Goal: Task Accomplishment & Management: Manage account settings

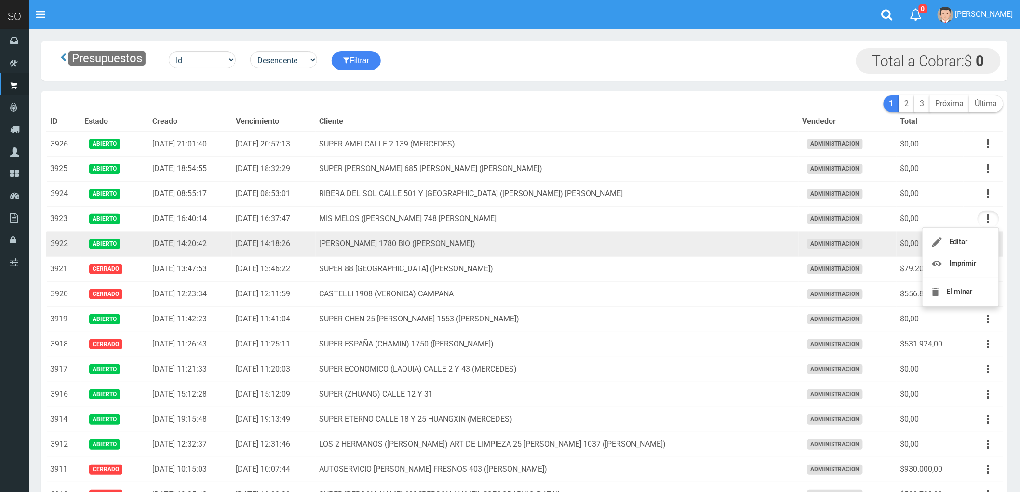
click at [642, 253] on td "MATEO GELVES 1780 BIO (ESCOBAR)" at bounding box center [557, 244] width 483 height 25
click at [986, 245] on button "button" at bounding box center [988, 244] width 22 height 17
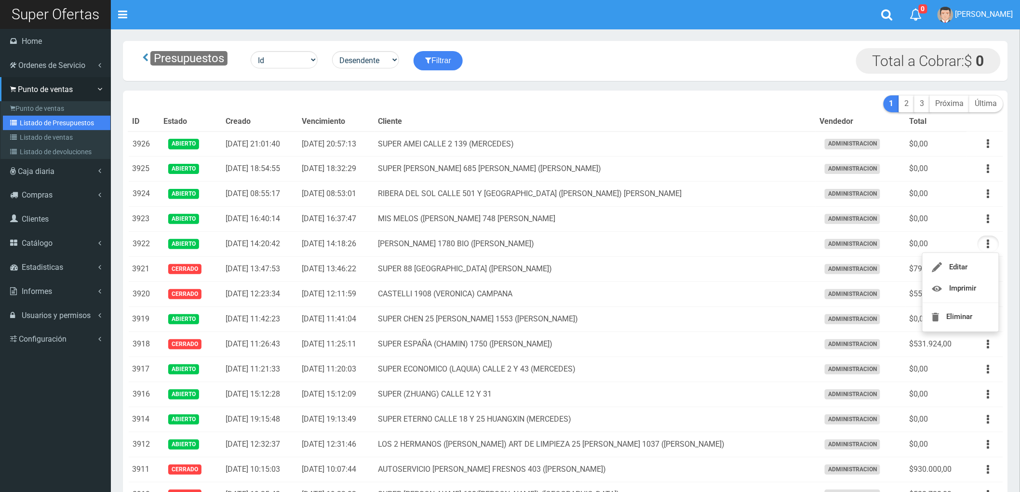
click at [36, 119] on link "Listado de Presupuestos" at bounding box center [56, 123] width 107 height 14
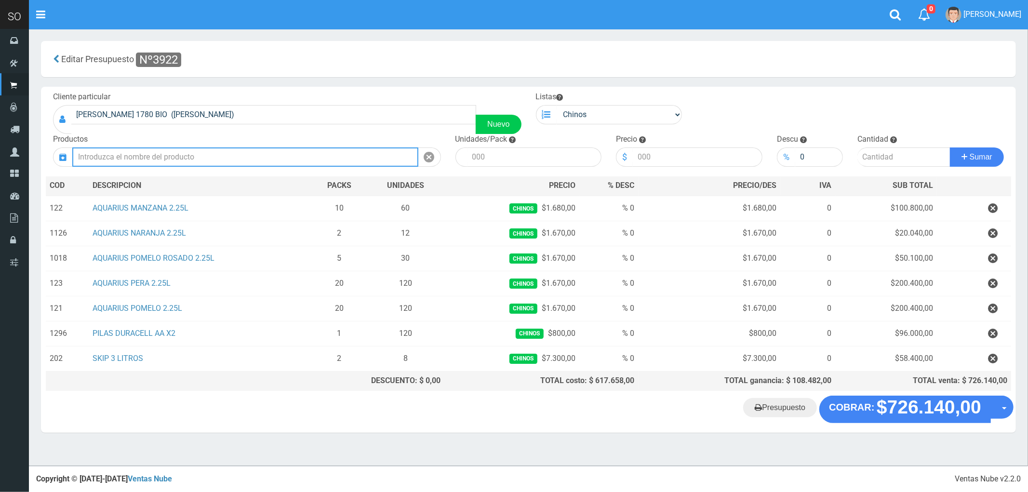
click at [173, 156] on input "text" at bounding box center [245, 156] width 346 height 19
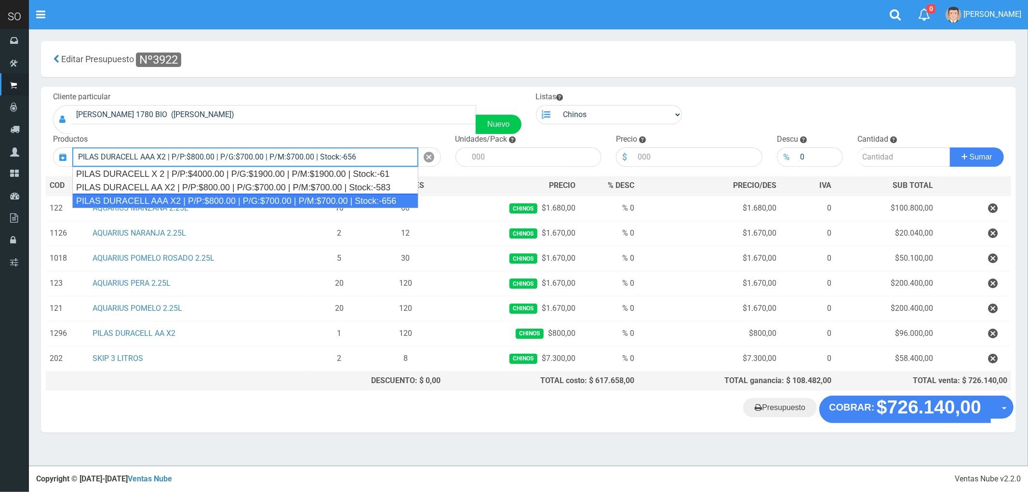
type input "PILAS DURACELL AAA X2 | P/P:$800.00 | P/G:$700.00 | P/M:$700.00 | Stock:-656"
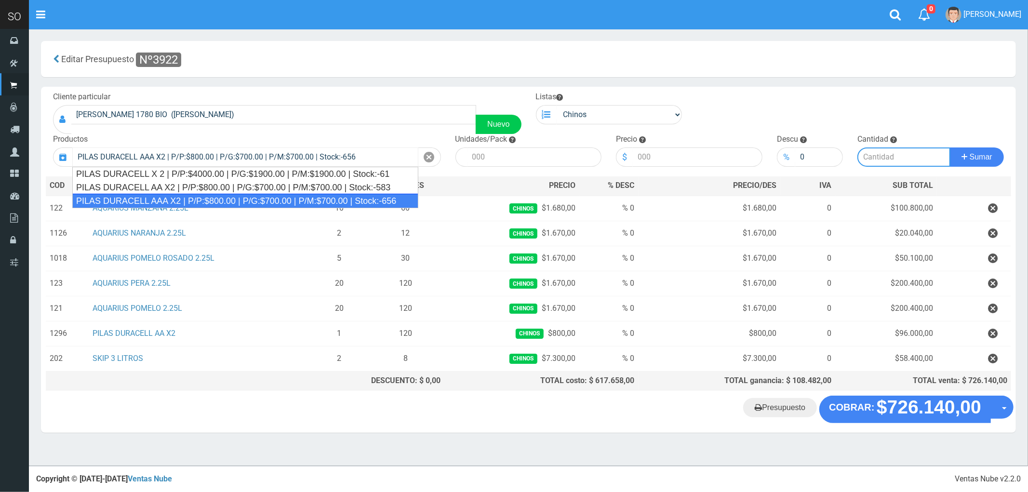
type input "12"
type input "800.00"
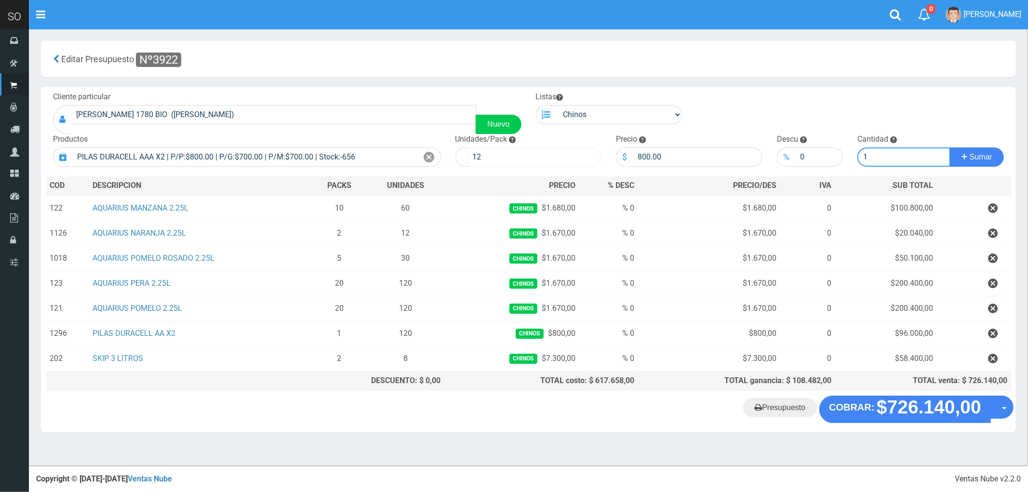
type input "1"
click at [521, 160] on input "12" at bounding box center [534, 156] width 134 height 19
type input "120"
click at [979, 161] on span "Sumar" at bounding box center [981, 157] width 23 height 8
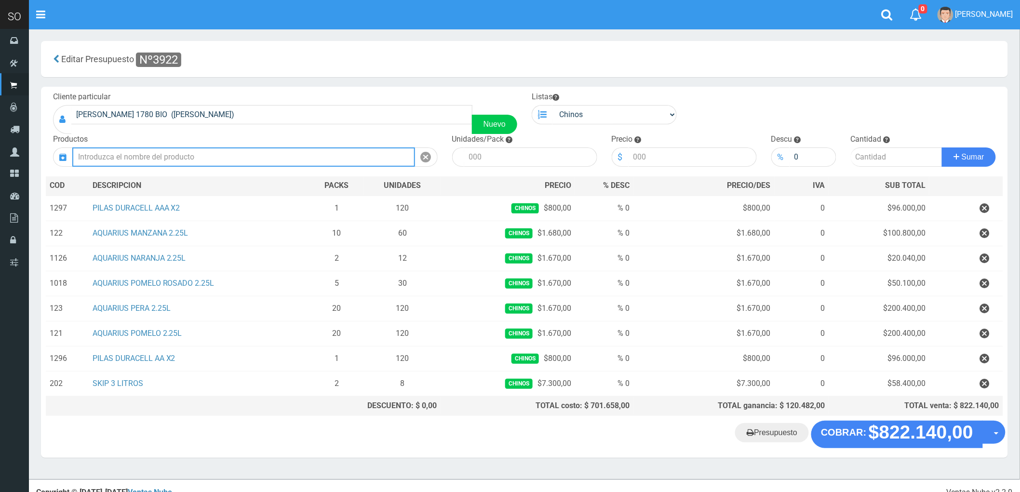
click at [104, 158] on input "text" at bounding box center [243, 156] width 343 height 19
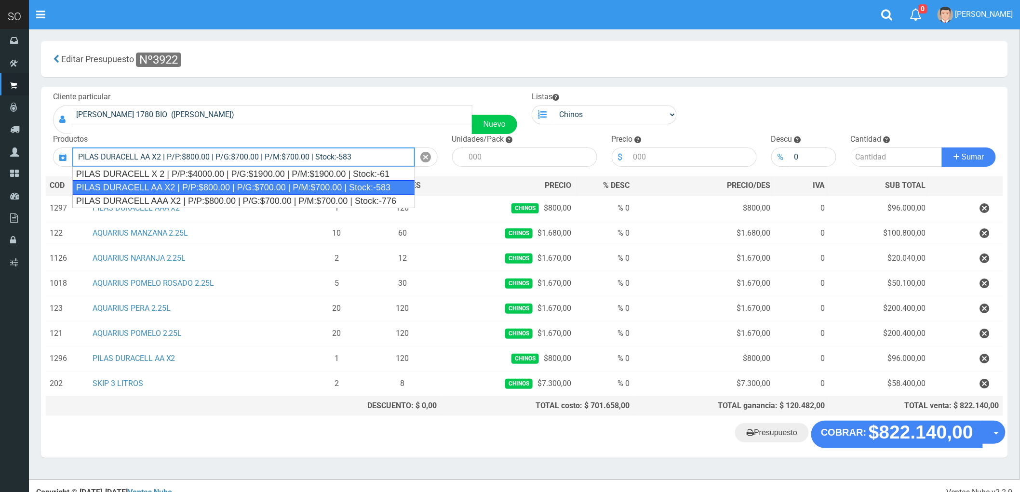
type input "PILAS DURACELL AA X2 | P/P:$800.00 | P/G:$700.00 | P/M:$700.00 | Stock:-583"
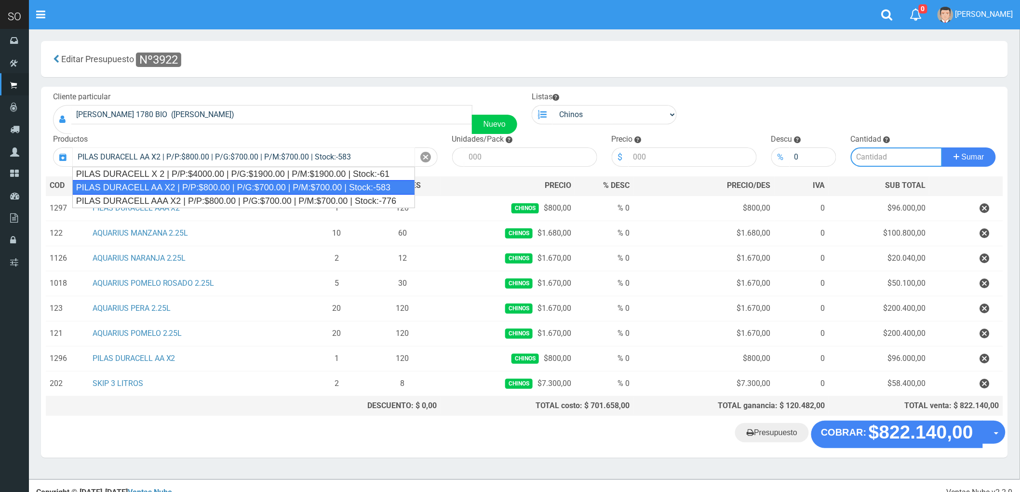
type input "12"
type input "800.00"
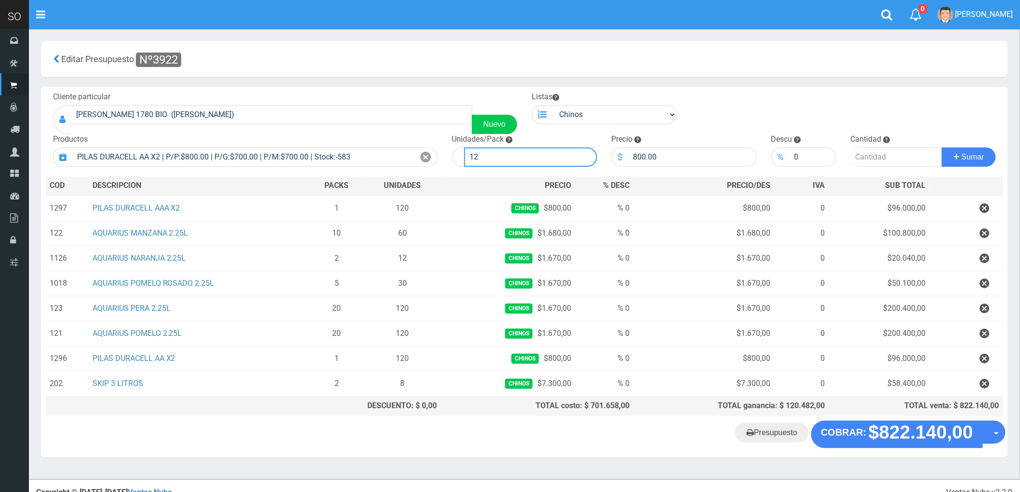
drag, startPoint x: 479, startPoint y: 161, endPoint x: 449, endPoint y: 171, distance: 31.5
click at [449, 171] on div "Cliente particular MATEO GELVES 1780 BIO (ESCOBAR) Nuevo Listas Chinos . . Prod…" at bounding box center [524, 254] width 967 height 334
type input "108"
click at [879, 149] on input "number" at bounding box center [897, 156] width 92 height 19
type input "1"
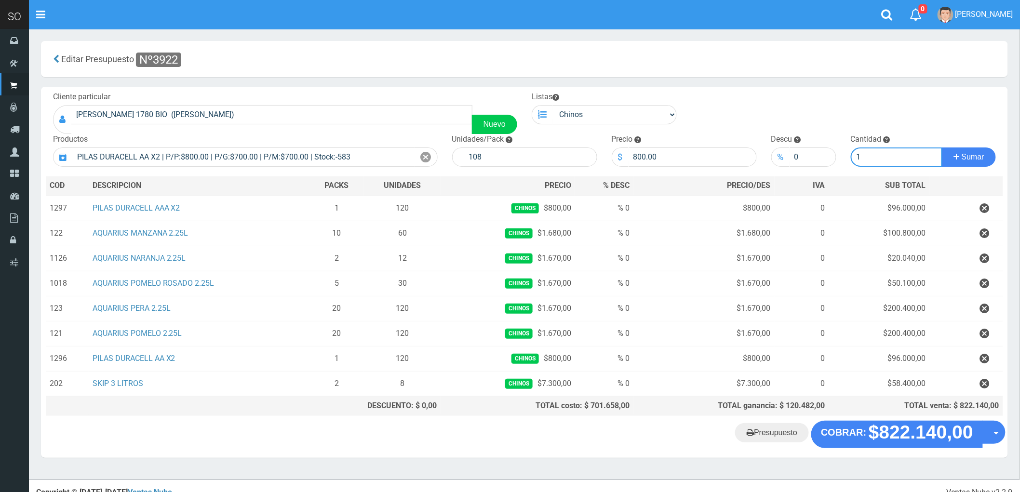
click at [942, 147] on button "Sumar" at bounding box center [969, 156] width 54 height 19
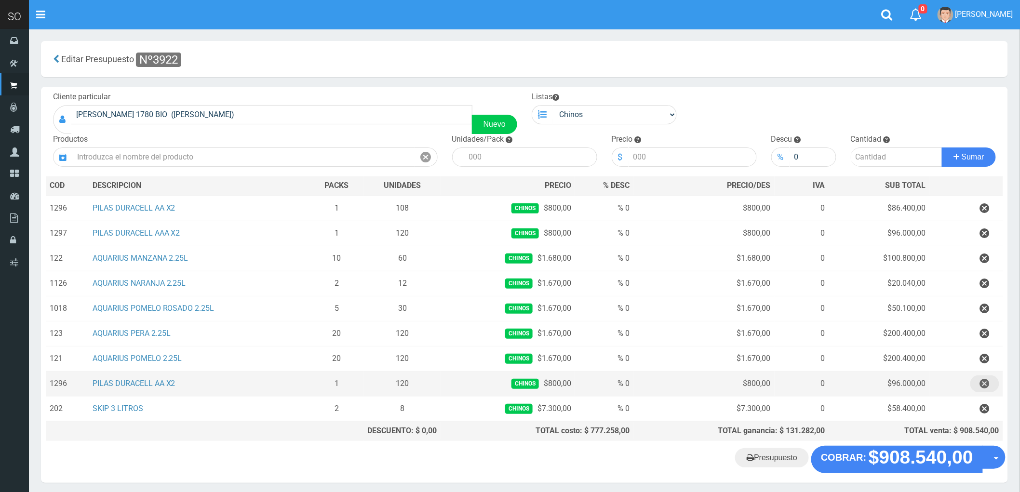
click at [985, 383] on icon "button" at bounding box center [985, 383] width 10 height 17
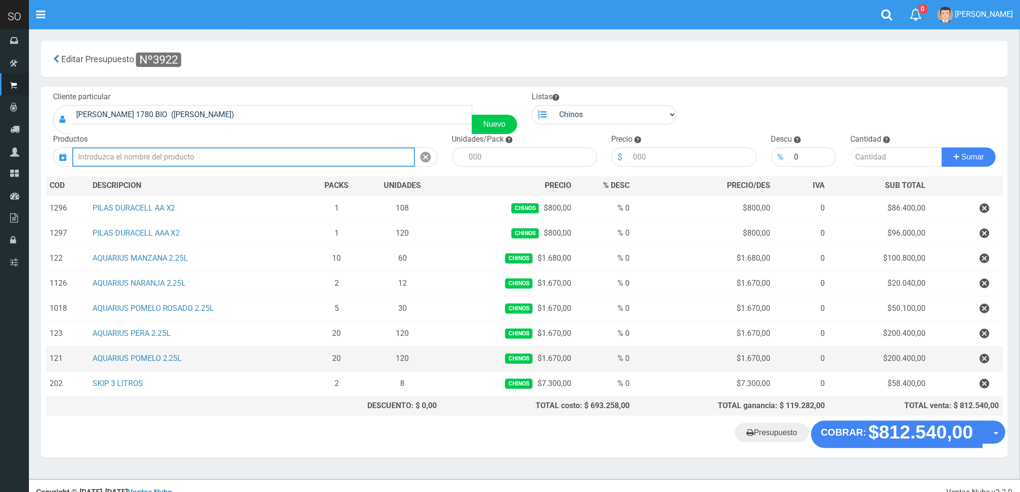
scroll to position [15, 0]
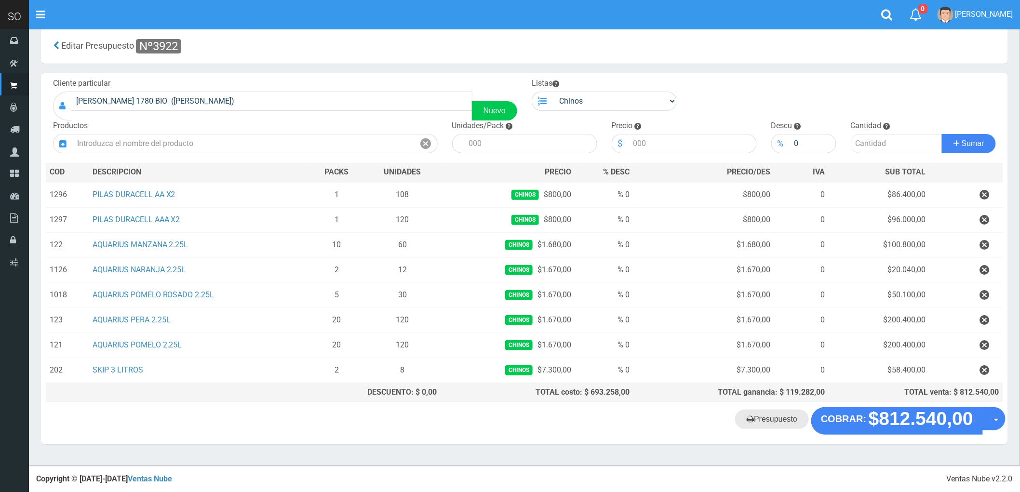
click at [774, 425] on link "Presupuesto" at bounding box center [772, 419] width 74 height 19
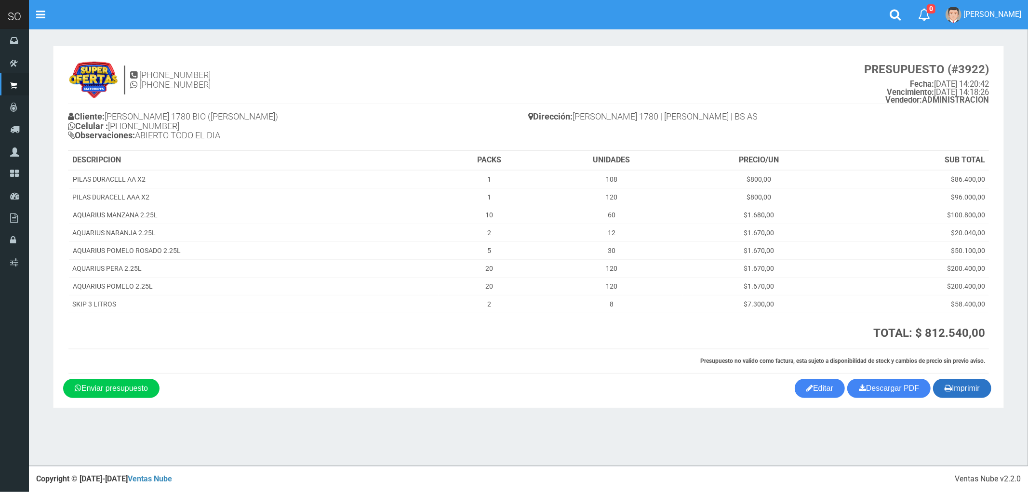
click at [969, 394] on button "Imprimir" at bounding box center [962, 388] width 58 height 19
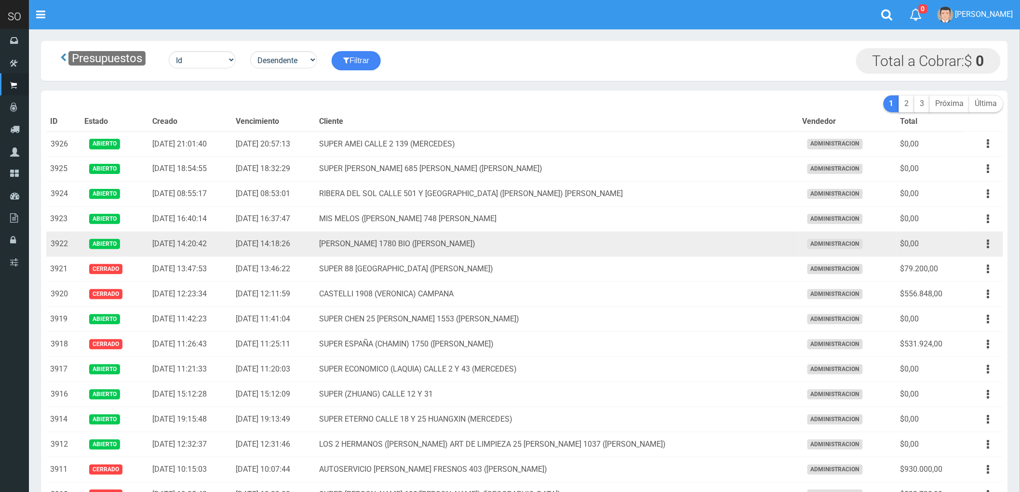
click at [661, 246] on td "MATEO GELVES 1780 BIO (ESCOBAR)" at bounding box center [557, 244] width 483 height 25
click at [988, 246] on icon "button" at bounding box center [988, 244] width 2 height 17
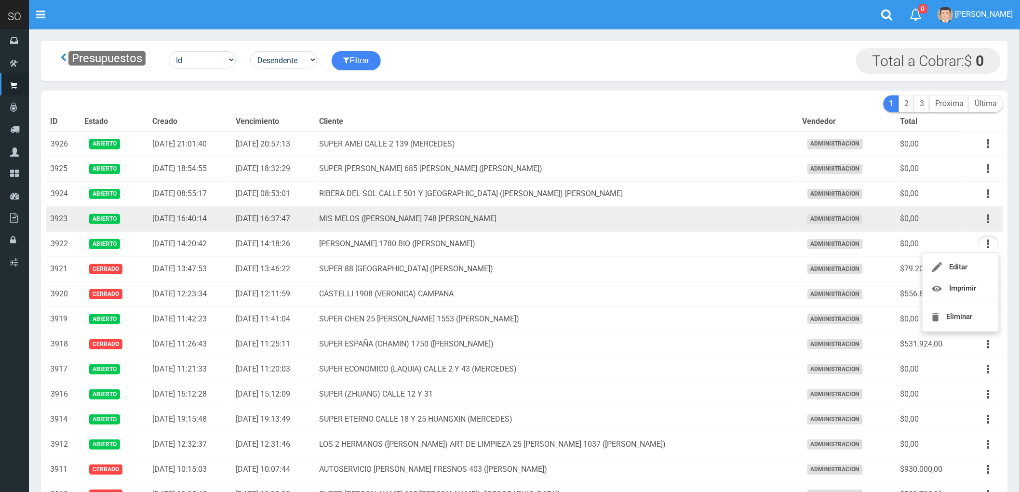
click at [514, 224] on td "MIS MELOS (ALEJANDRO) RIVADAVIA 748 GILES" at bounding box center [557, 219] width 483 height 25
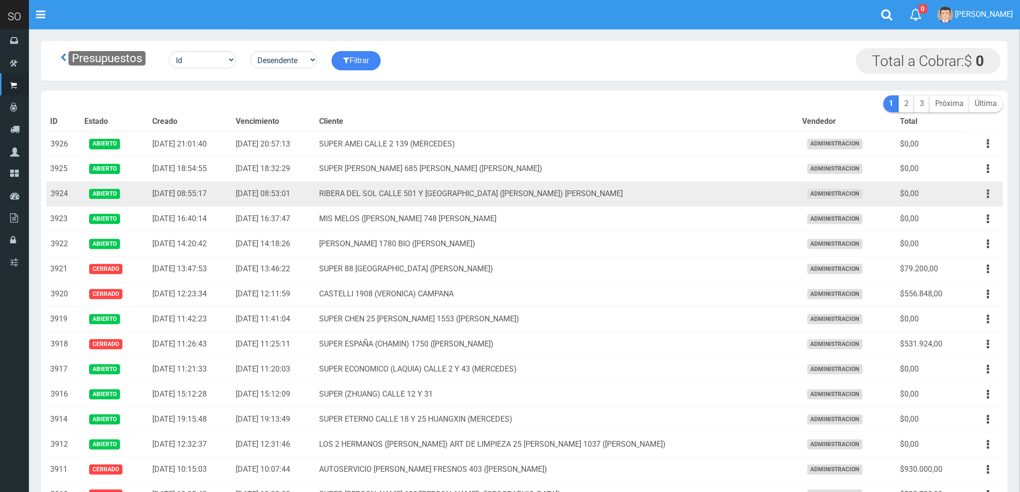
click at [988, 196] on icon "button" at bounding box center [988, 194] width 2 height 17
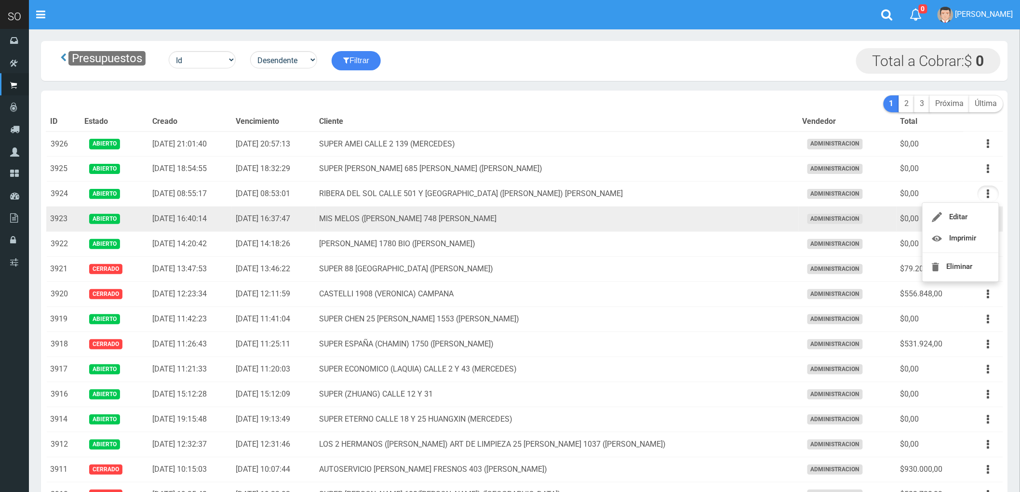
click at [686, 217] on td "MIS MELOS (ALEJANDRO) RIVADAVIA 748 GILES" at bounding box center [557, 219] width 483 height 25
drag, startPoint x: 986, startPoint y: 220, endPoint x: 979, endPoint y: 223, distance: 8.0
click at [985, 220] on button "button" at bounding box center [988, 219] width 22 height 17
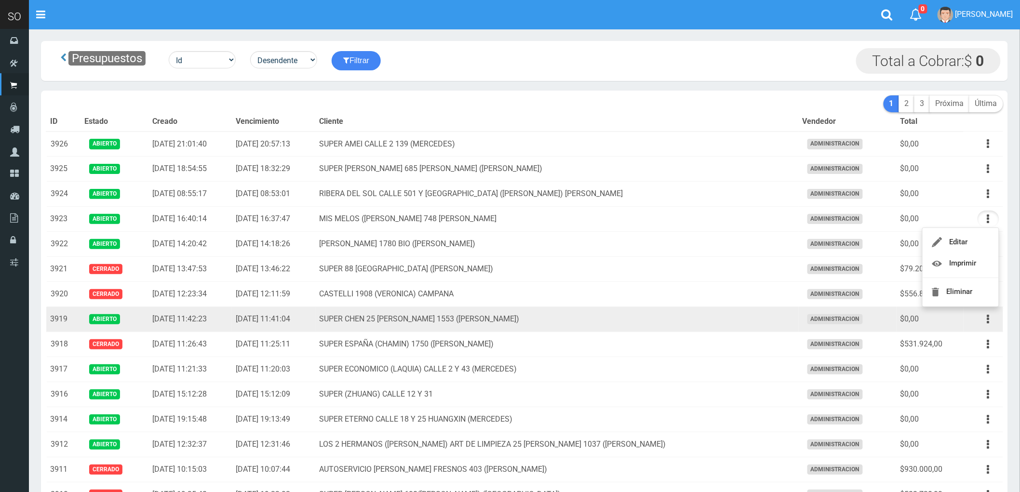
click at [610, 327] on td "SUPER CHEN 25 DE MAYO 1553 (GILES)" at bounding box center [557, 319] width 483 height 25
click at [989, 320] on icon "button" at bounding box center [988, 319] width 2 height 17
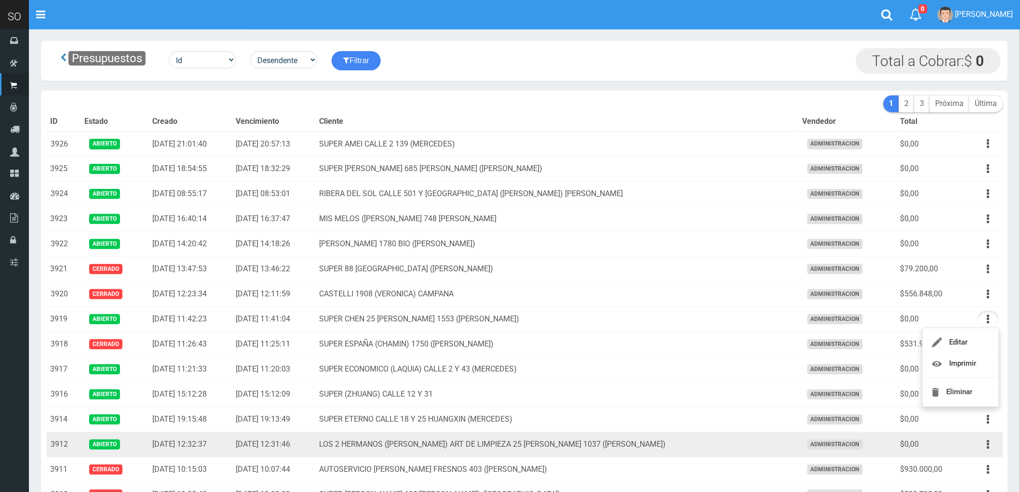
click at [728, 446] on td "LOS 2 HERMANOS (DANIEL) ART DE LIMPIEZA 25 DE MAYO 1037 (GILES)" at bounding box center [557, 444] width 483 height 25
click at [986, 447] on button "button" at bounding box center [988, 444] width 22 height 17
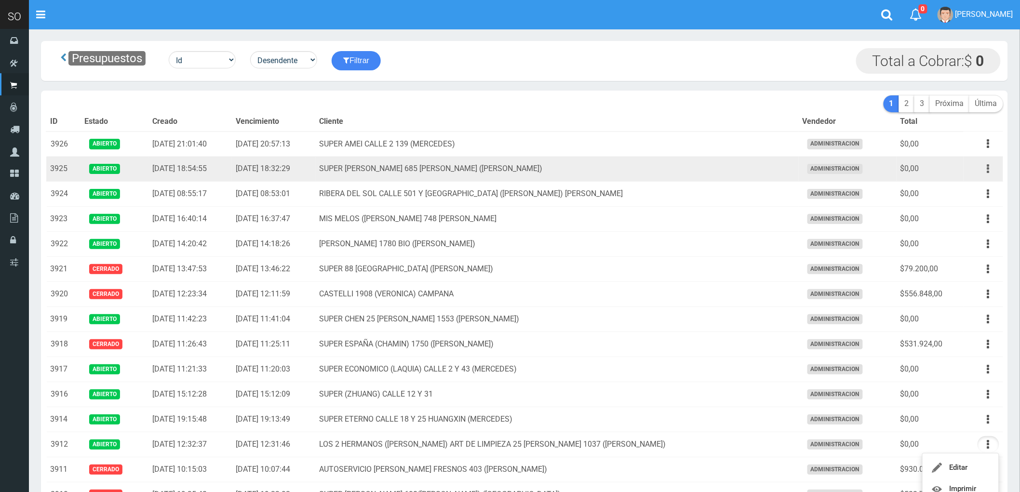
click at [979, 165] on div "Editar Imprimir Eliminar" at bounding box center [988, 168] width 22 height 17
click at [988, 170] on icon "button" at bounding box center [988, 168] width 2 height 17
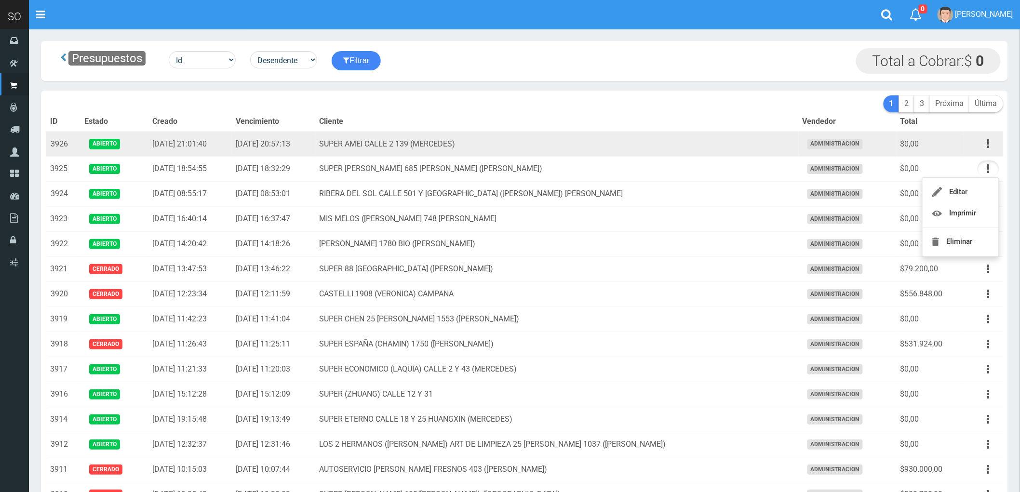
click at [651, 138] on td "SUPER AMEI CALLE 2 139 (MERCEDES)" at bounding box center [557, 144] width 483 height 25
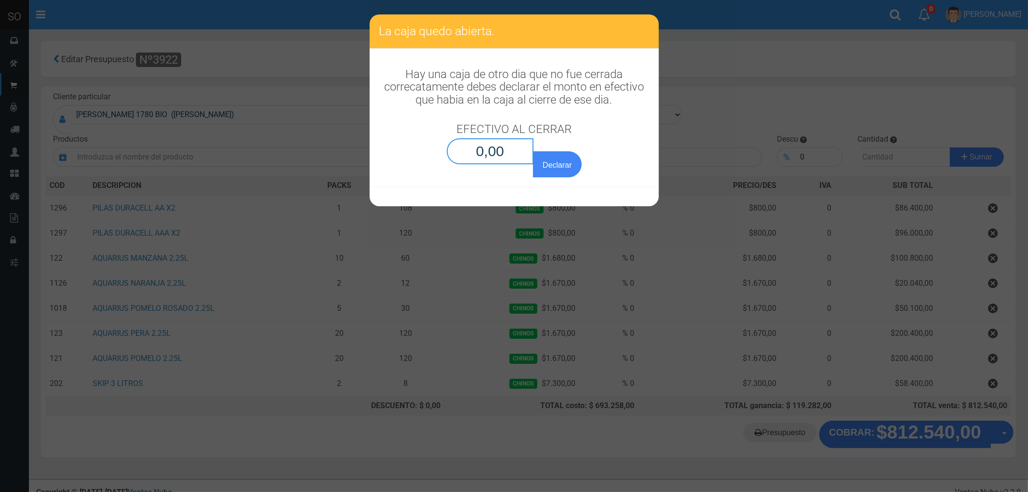
click at [510, 155] on input "0,00" at bounding box center [490, 151] width 87 height 26
type input "0,01"
click at [533, 151] on button "Declarar" at bounding box center [557, 164] width 48 height 26
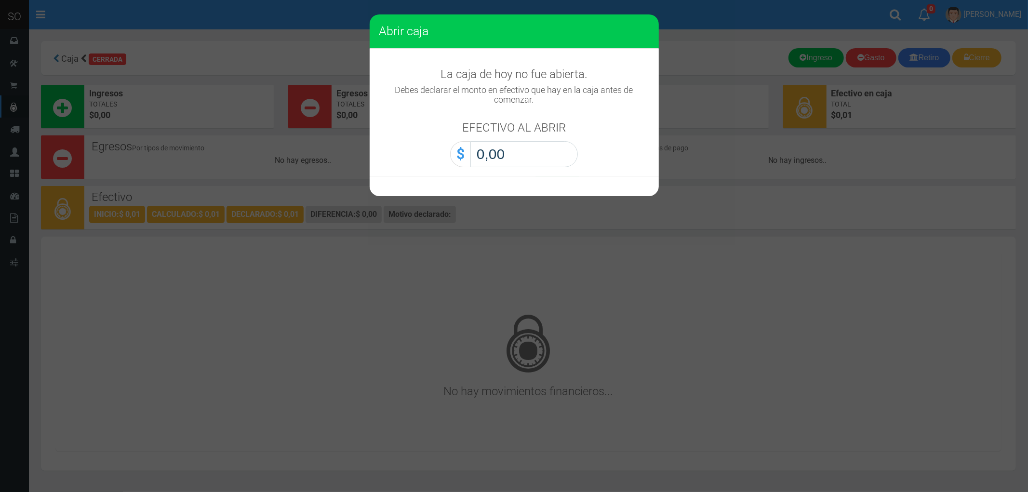
click at [556, 160] on input "0,00" at bounding box center [523, 154] width 107 height 26
type input "0,01"
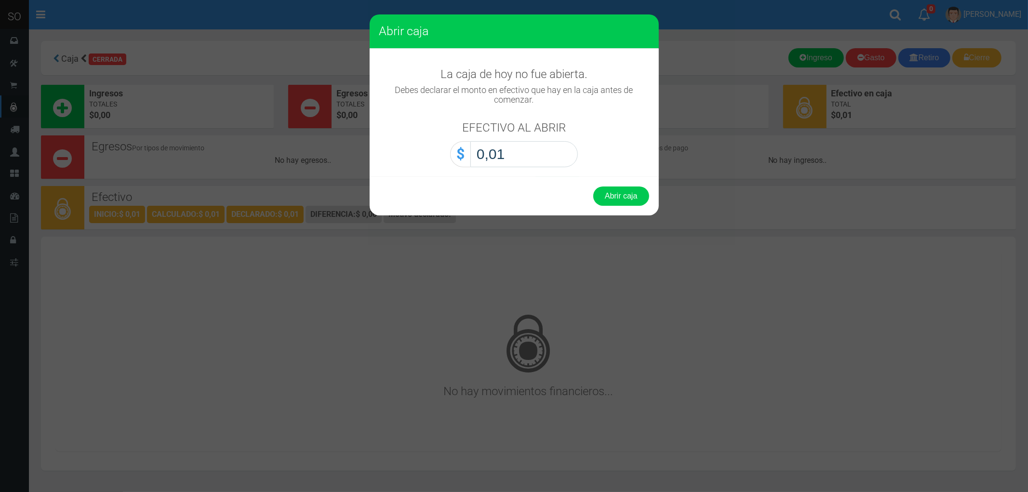
click at [593, 186] on button "Abrir caja" at bounding box center [621, 195] width 56 height 19
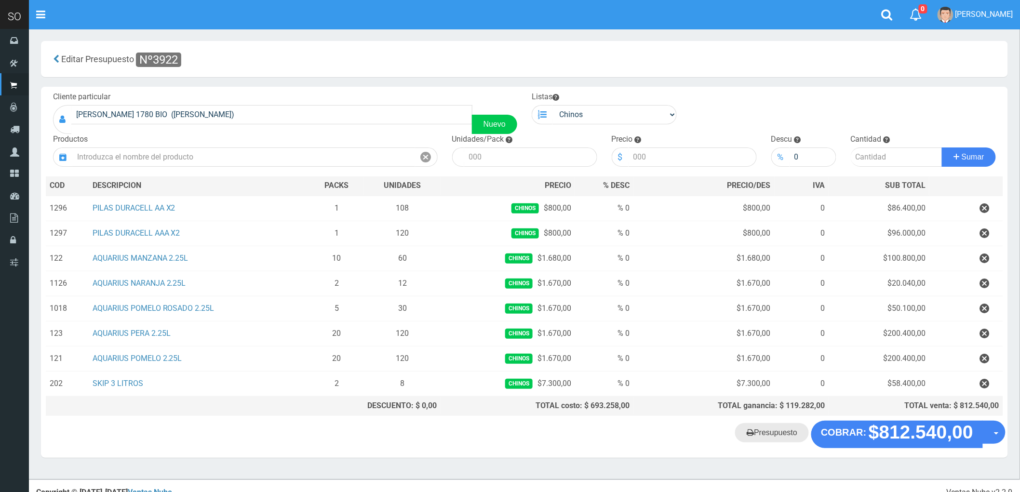
click at [765, 437] on link "Presupuesto" at bounding box center [772, 432] width 74 height 19
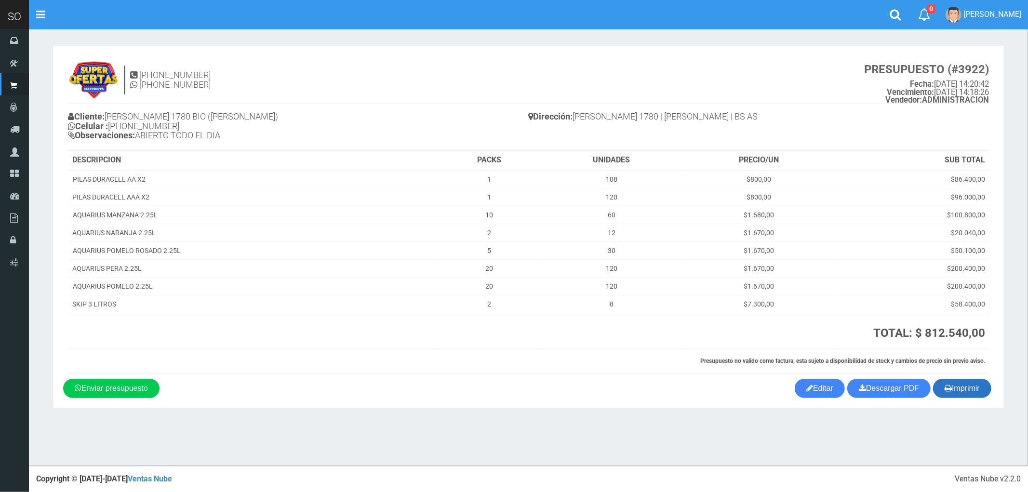
click at [964, 389] on button "Imprimir" at bounding box center [962, 388] width 58 height 19
